Goal: Navigation & Orientation: Find specific page/section

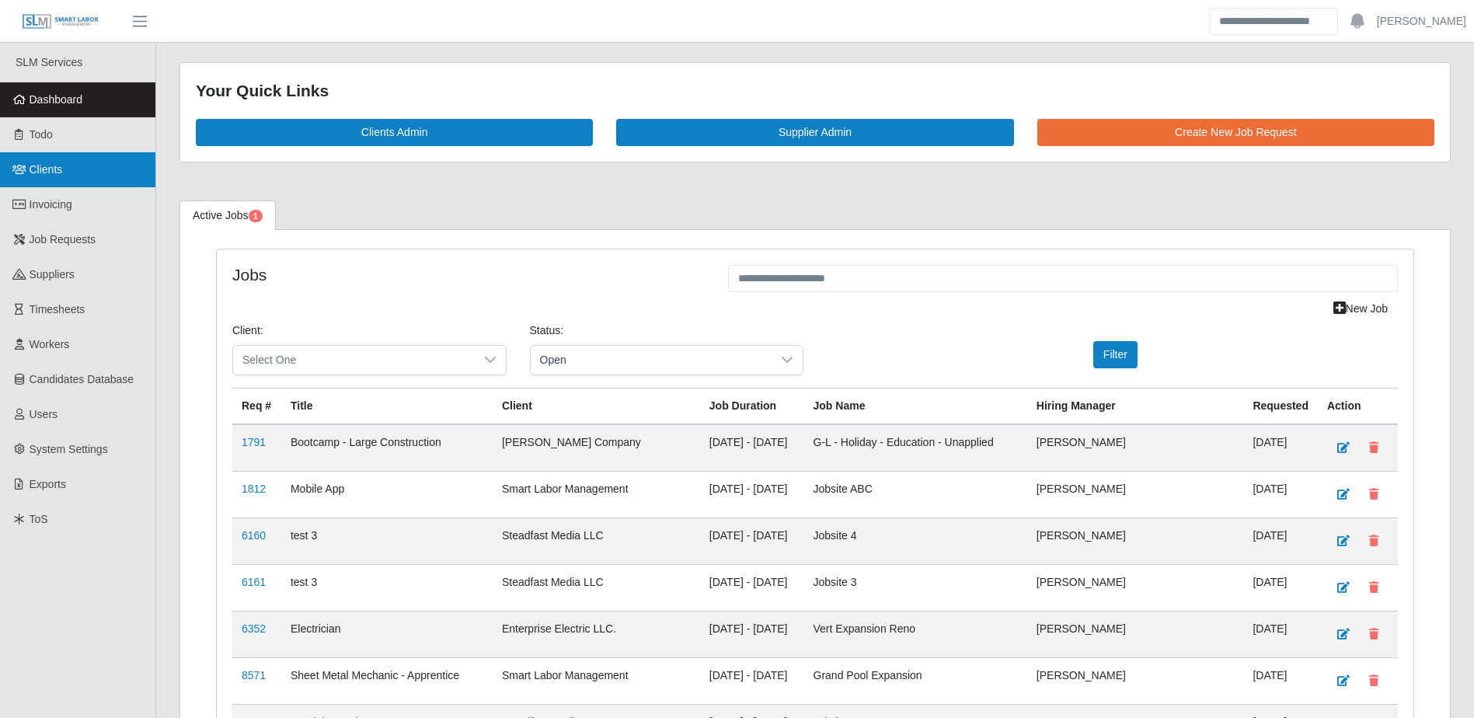
click at [60, 169] on span "Clients" at bounding box center [46, 169] width 33 height 12
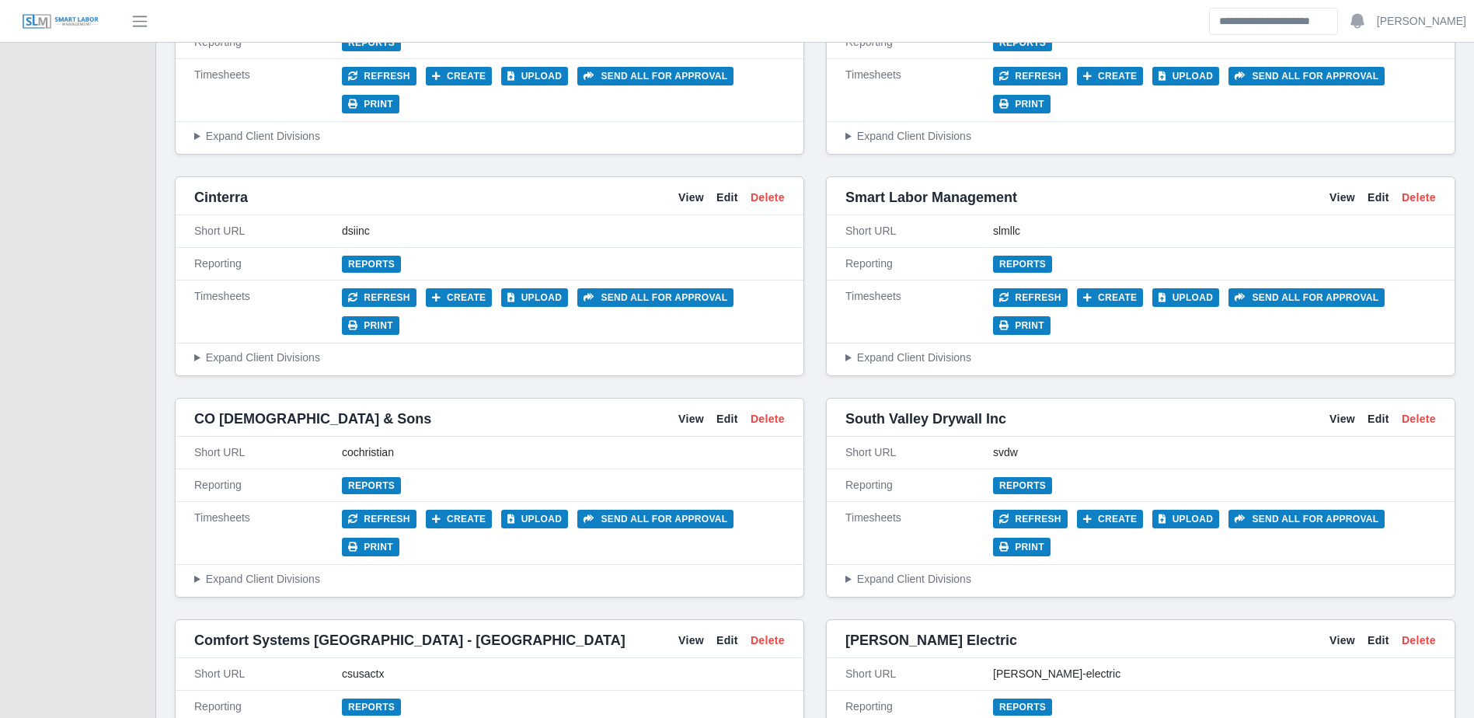
scroll to position [2253, 0]
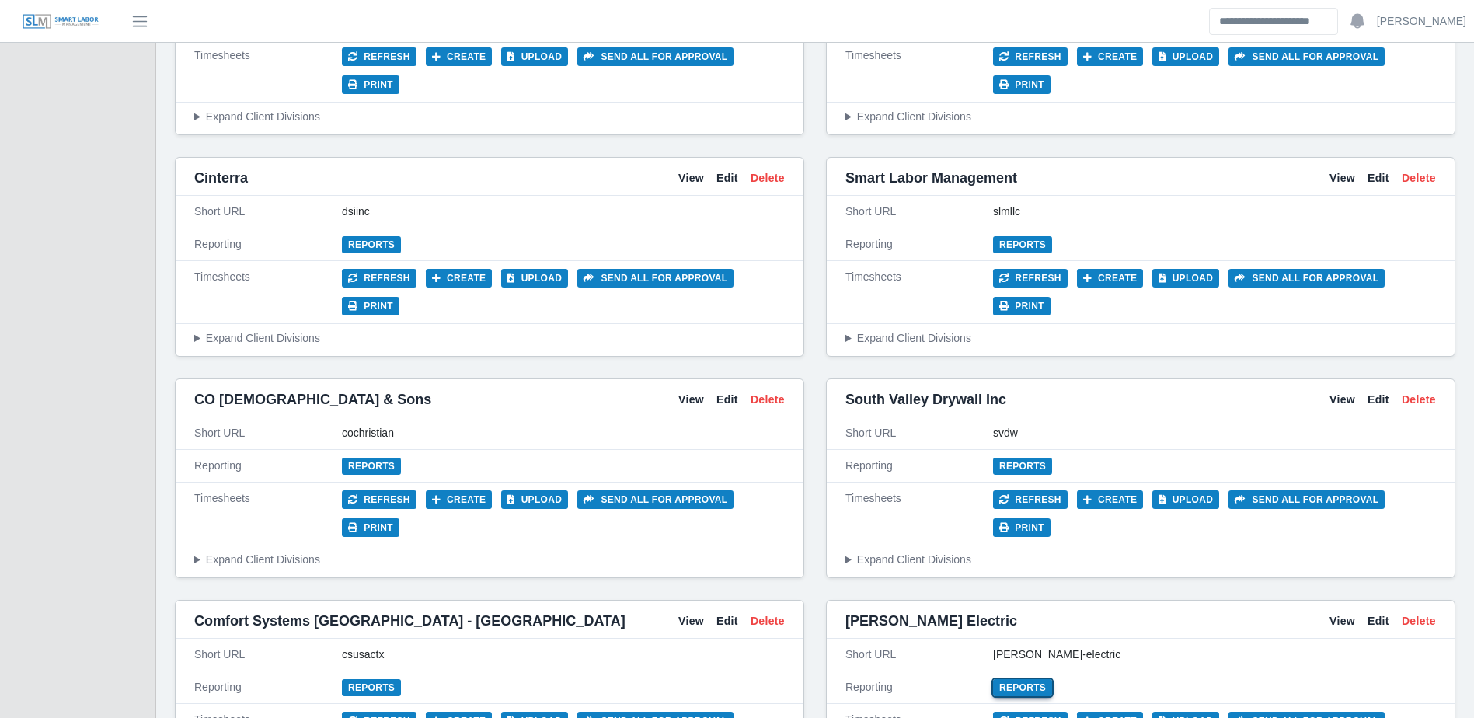
click at [1012, 679] on link "Reports" at bounding box center [1022, 687] width 59 height 17
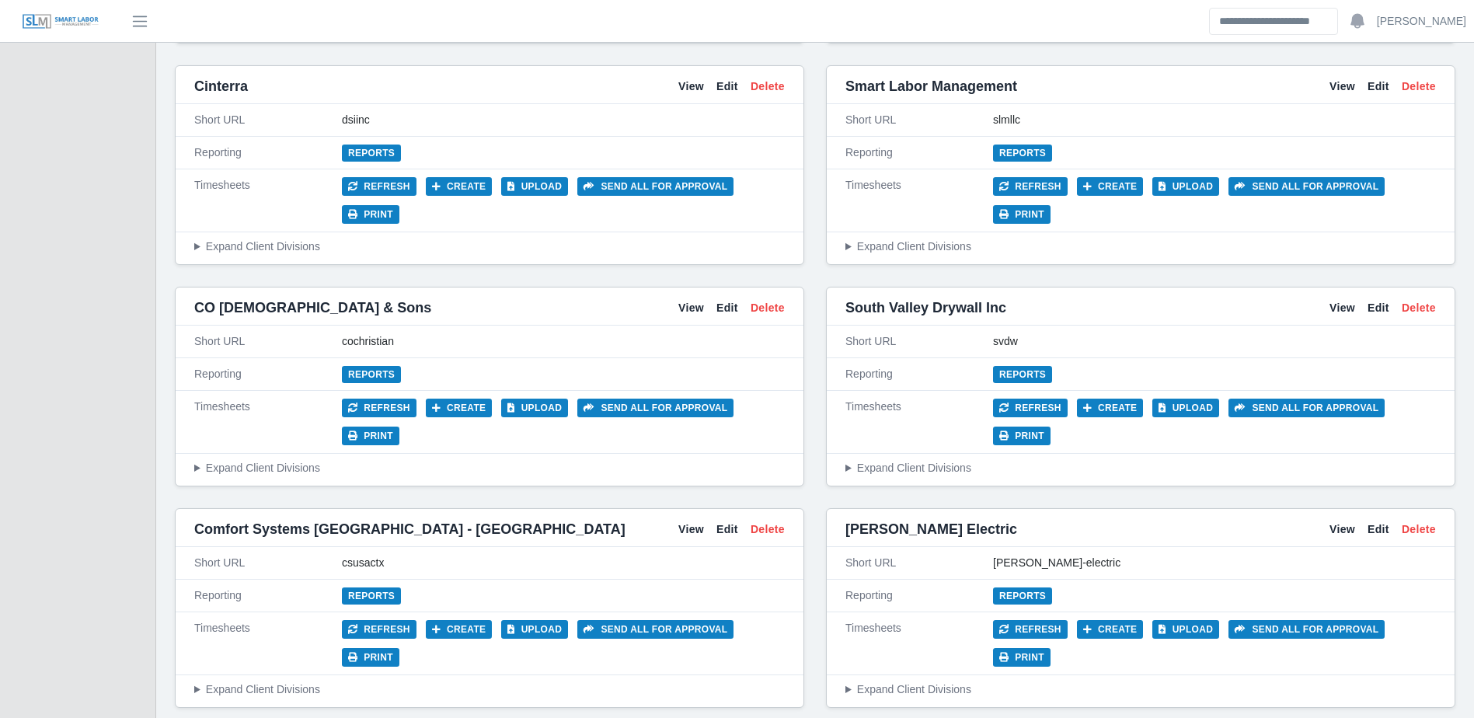
scroll to position [2342, 0]
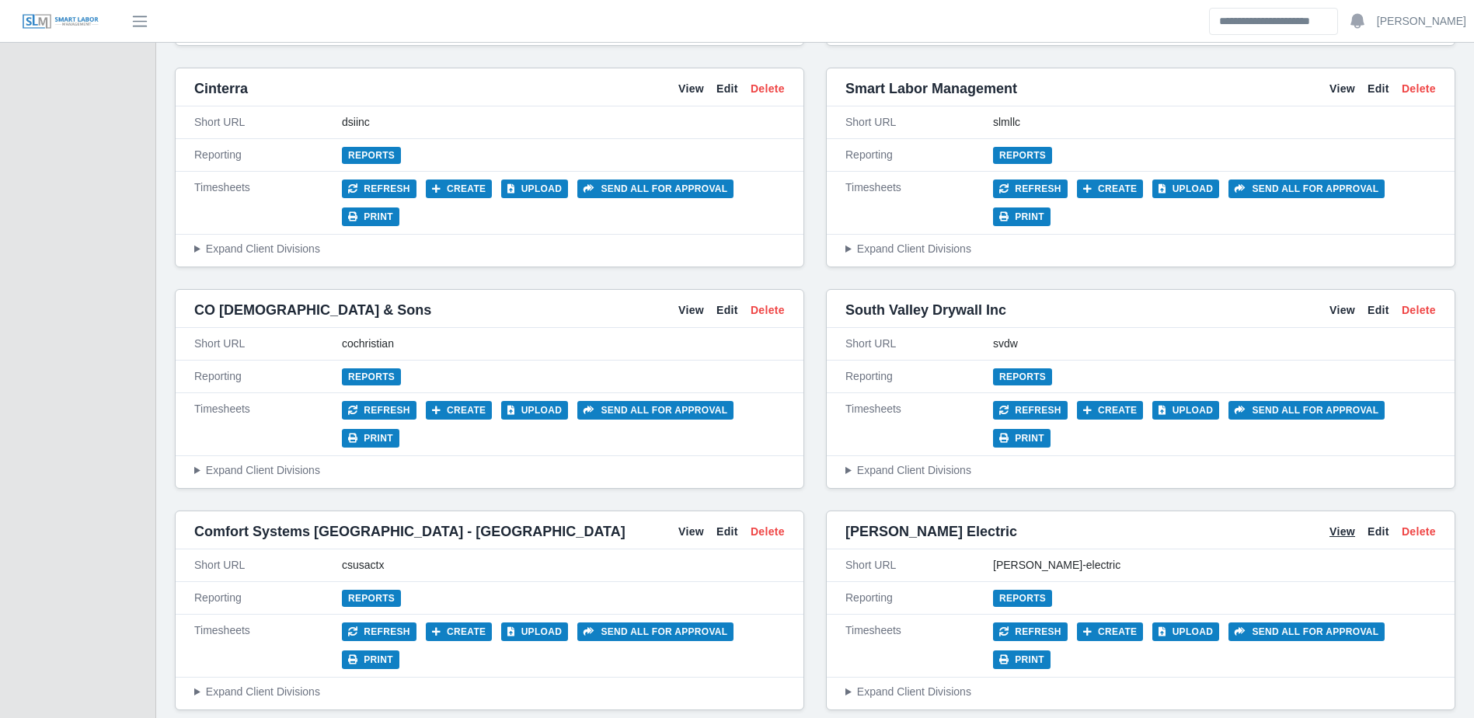
click at [1335, 524] on link "View" at bounding box center [1342, 532] width 26 height 16
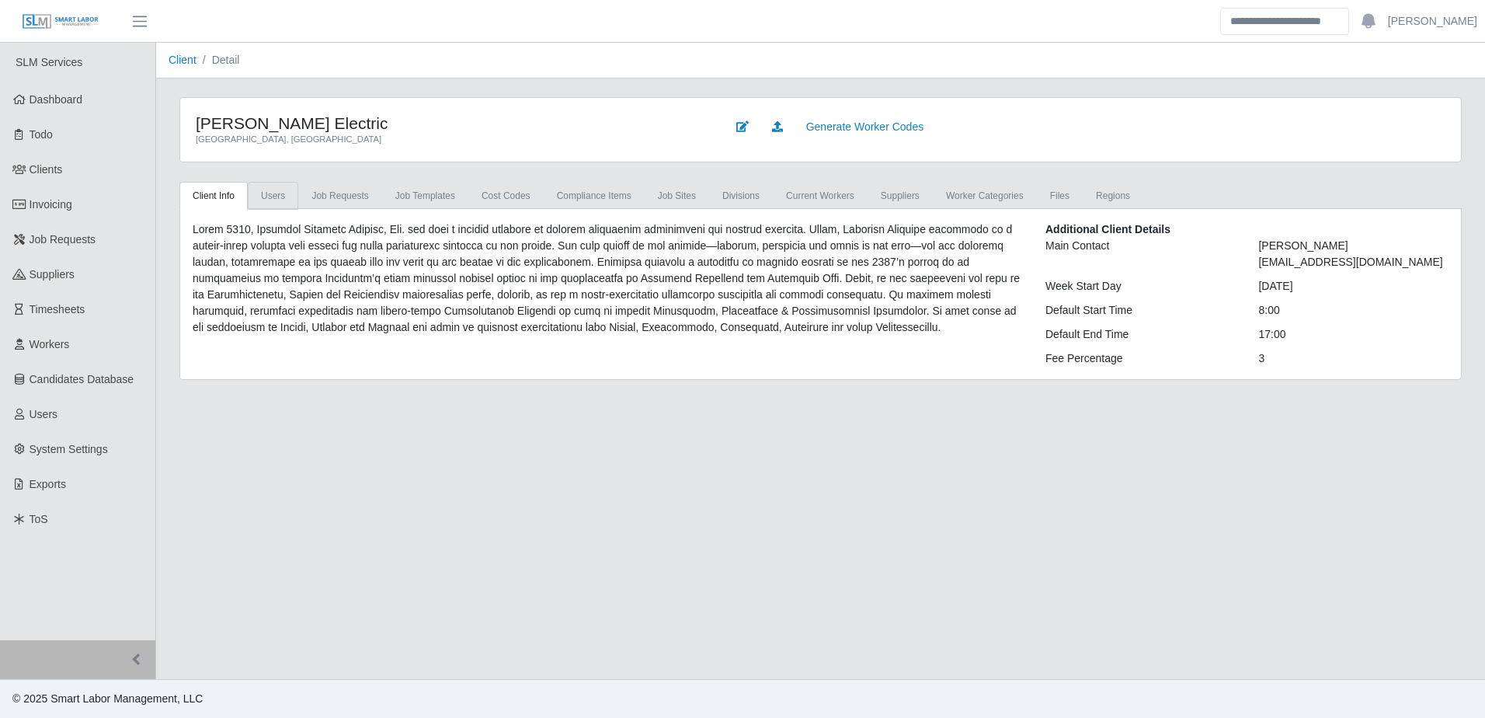
click at [270, 199] on link "Users" at bounding box center [273, 196] width 50 height 28
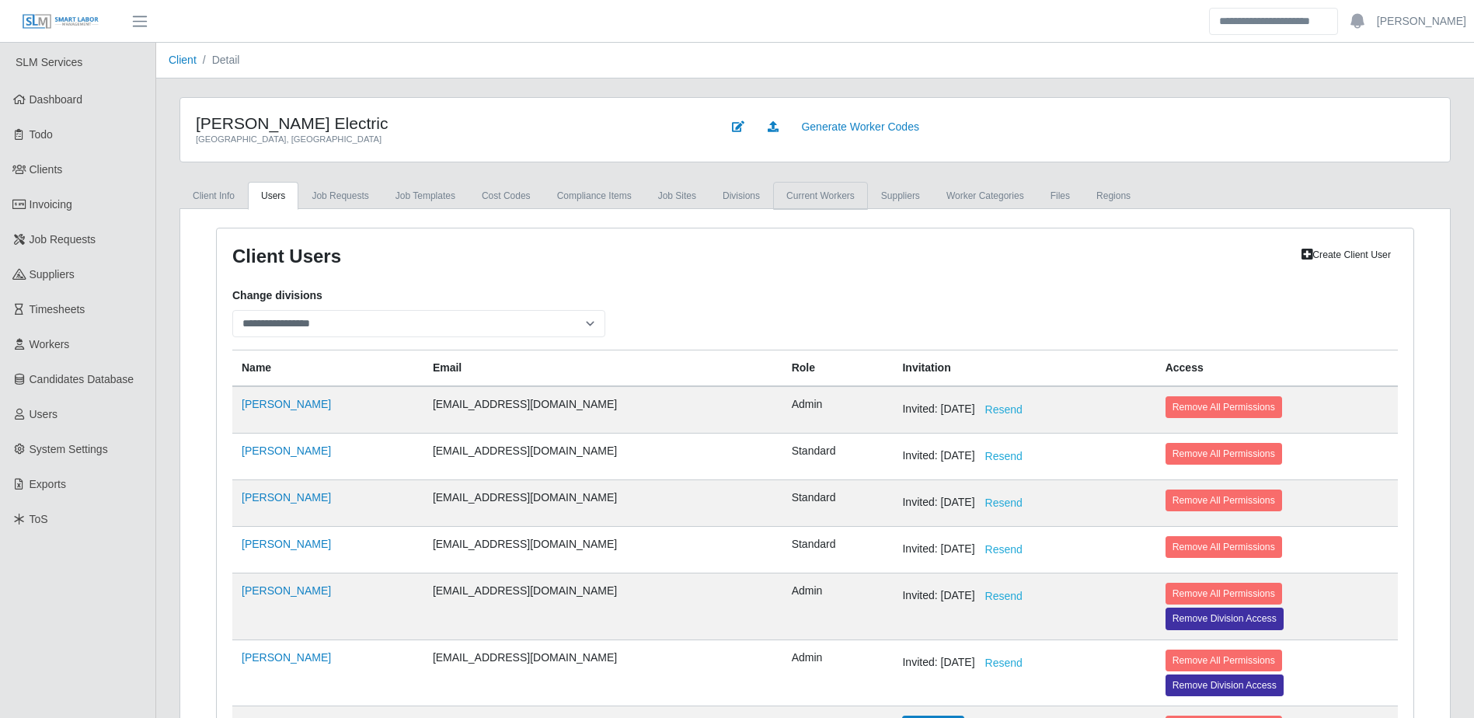
click at [813, 201] on link "Current Workers" at bounding box center [820, 196] width 95 height 28
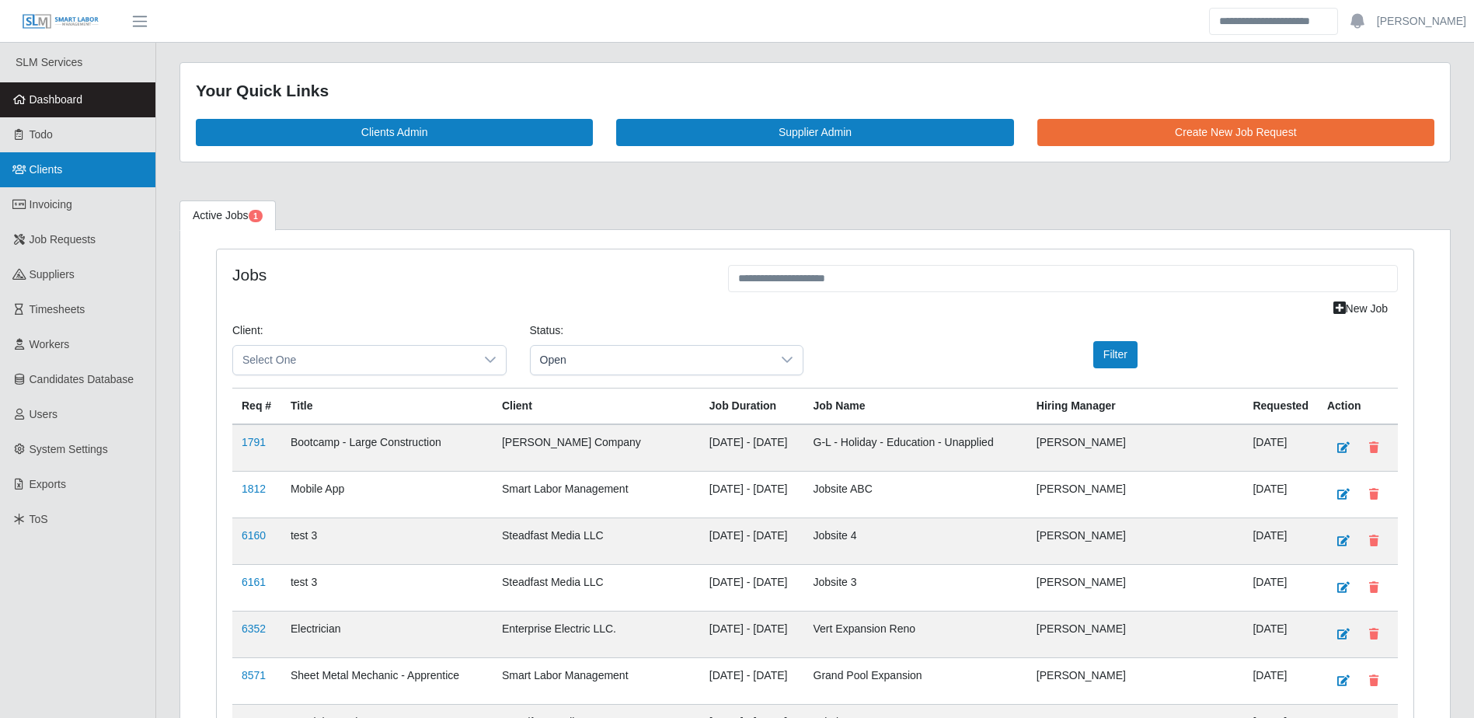
click at [40, 167] on span "Clients" at bounding box center [46, 169] width 33 height 12
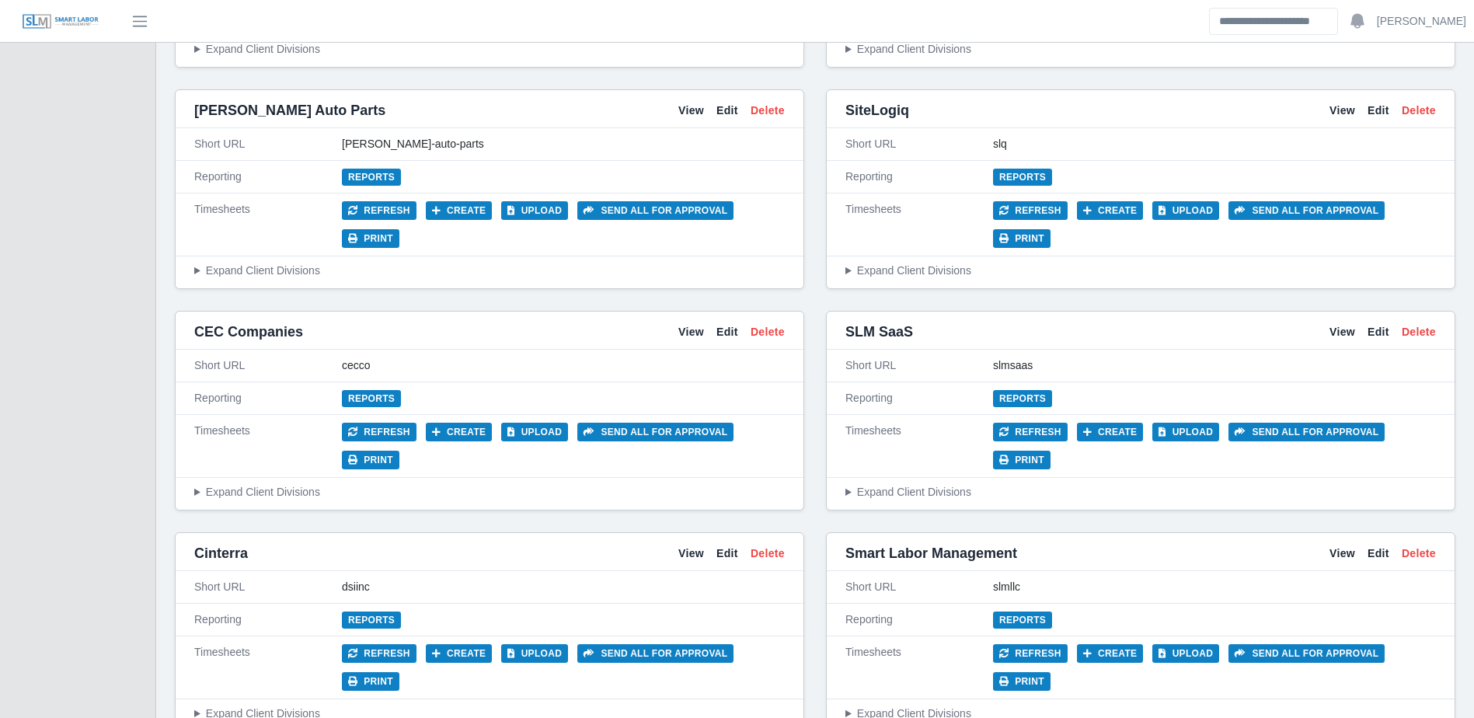
scroll to position [2097, 0]
